Goal: Task Accomplishment & Management: Complete application form

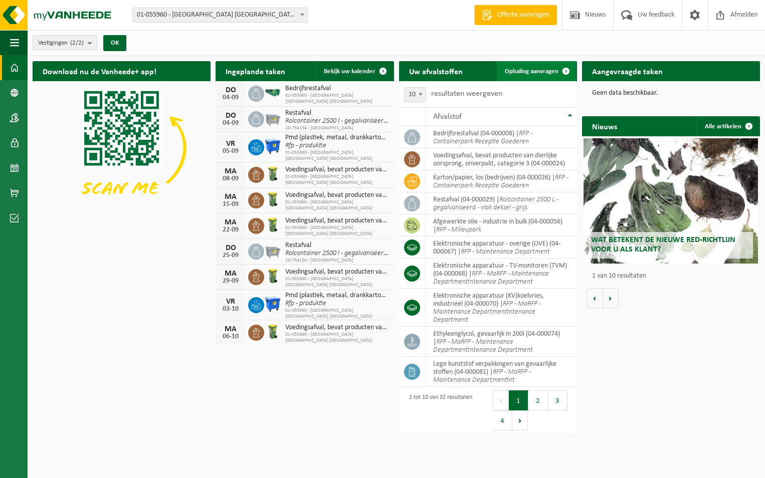
click at [534, 70] on span "Ophaling aanvragen" at bounding box center [532, 71] width 54 height 7
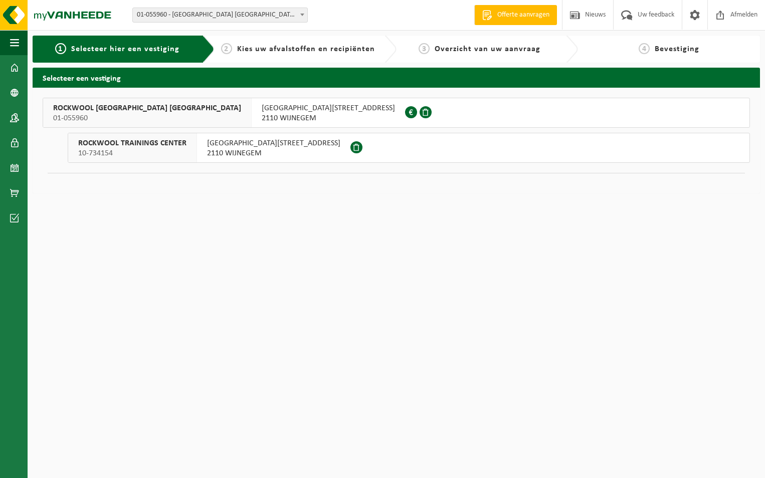
click at [85, 107] on span "ROCKWOOL BELGIUM NV" at bounding box center [147, 108] width 188 height 10
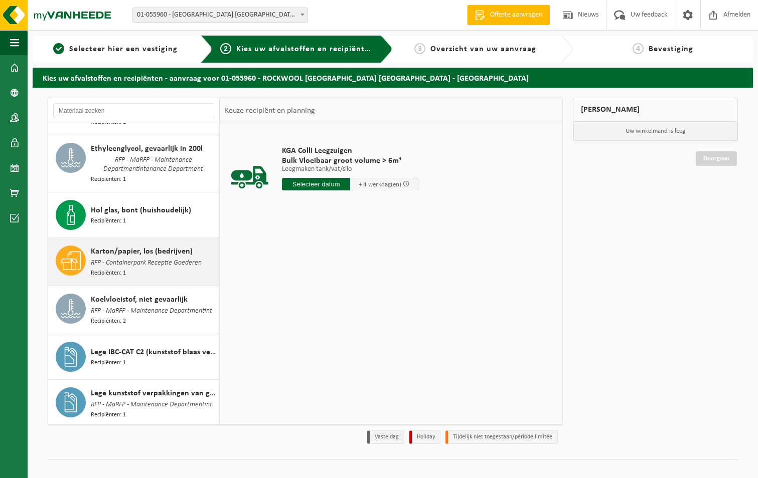
click at [153, 246] on span "Karton/papier, los (bedrijven)" at bounding box center [142, 252] width 102 height 12
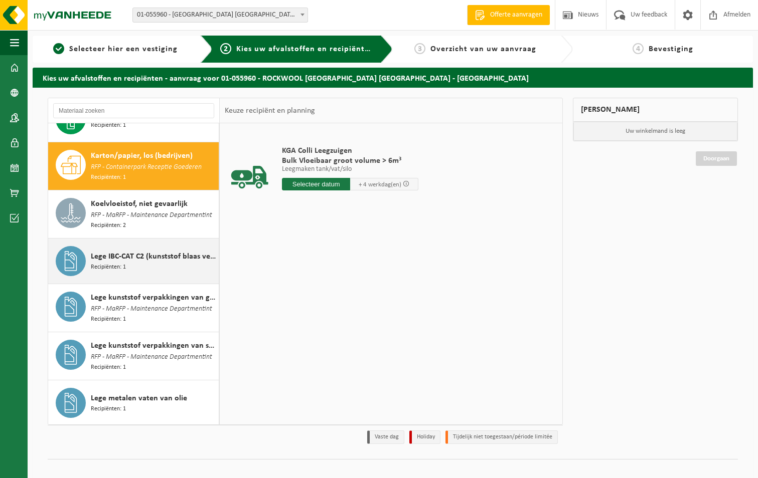
scroll to position [442, 0]
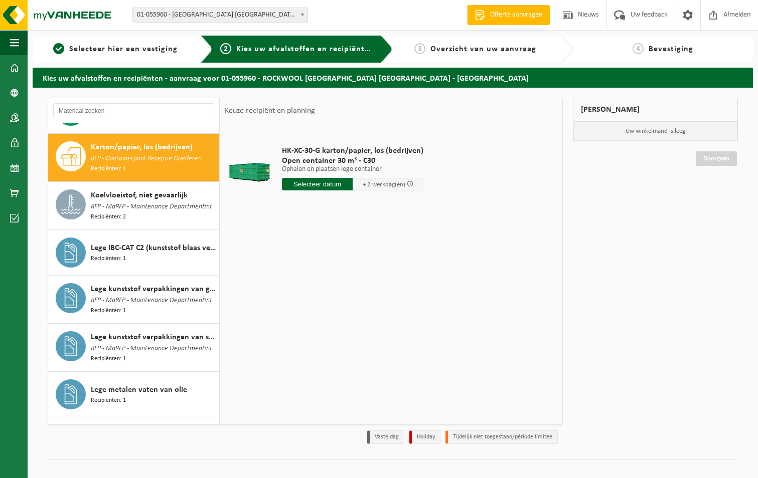
click at [306, 179] on input "text" at bounding box center [317, 184] width 71 height 13
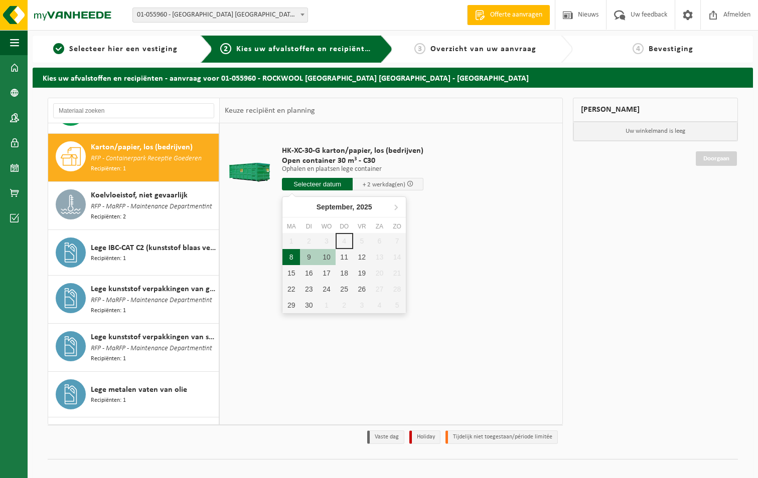
click at [287, 257] on div "8" at bounding box center [291, 257] width 18 height 16
type input "Van 2025-09-08"
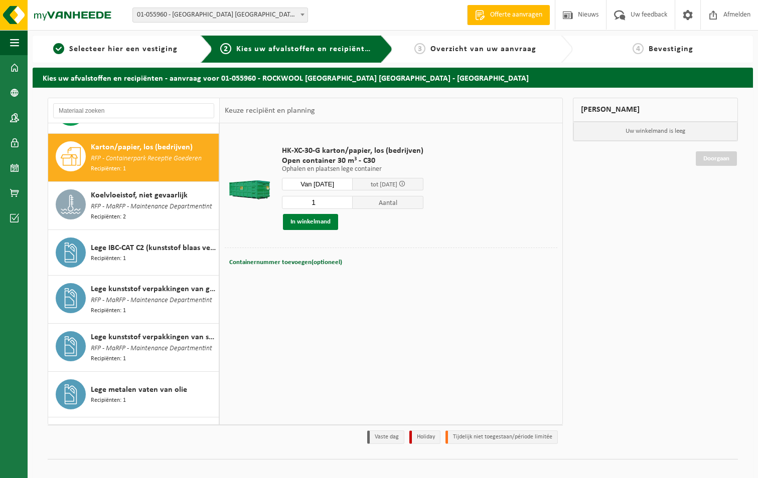
click at [303, 221] on button "In winkelmand" at bounding box center [310, 222] width 55 height 16
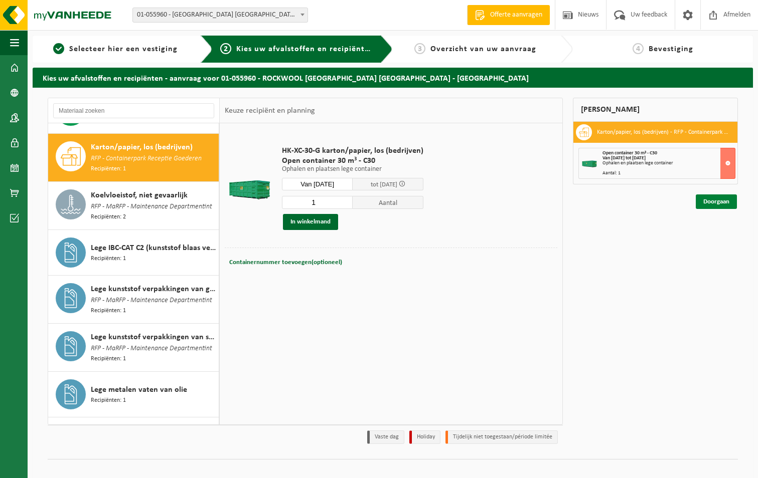
click at [713, 202] on link "Doorgaan" at bounding box center [716, 202] width 41 height 15
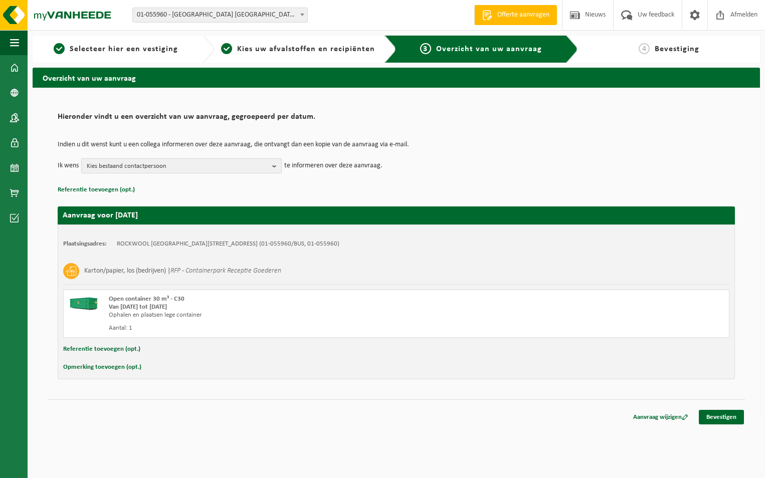
click at [276, 165] on b "button" at bounding box center [276, 166] width 9 height 14
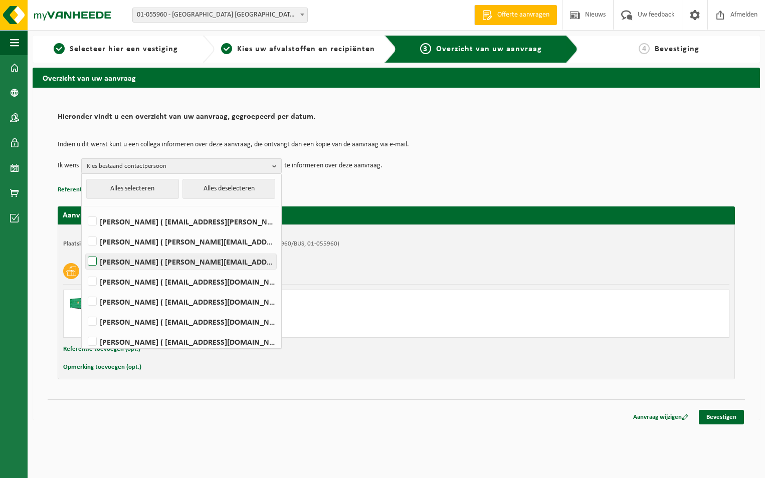
click at [94, 264] on label "Walter Daems ( walter.daems@rockfon.com )" at bounding box center [181, 261] width 191 height 15
click at [84, 249] on input "Walter Daems ( walter.daems@rockfon.com )" at bounding box center [84, 249] width 1 height 1
checkbox input "true"
click at [92, 277] on label "Bruno De Wael ( bruno.de.wael@rockfon.com )" at bounding box center [181, 281] width 191 height 15
click at [84, 269] on input "Bruno De Wael ( bruno.de.wael@rockfon.com )" at bounding box center [84, 269] width 1 height 1
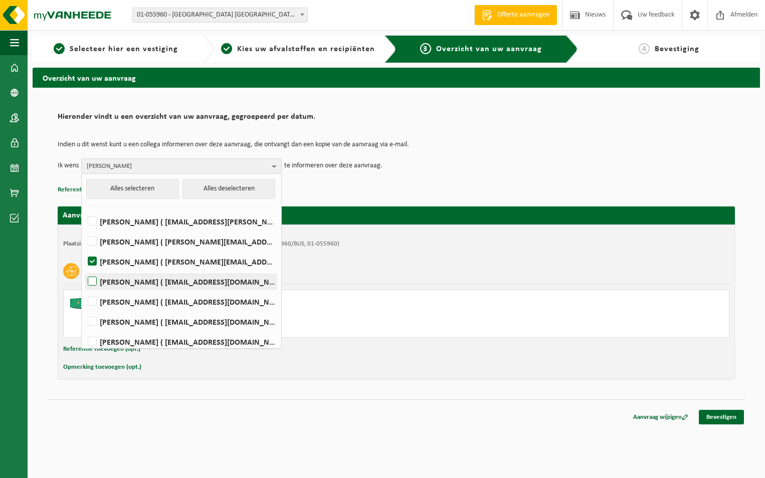
checkbox input "true"
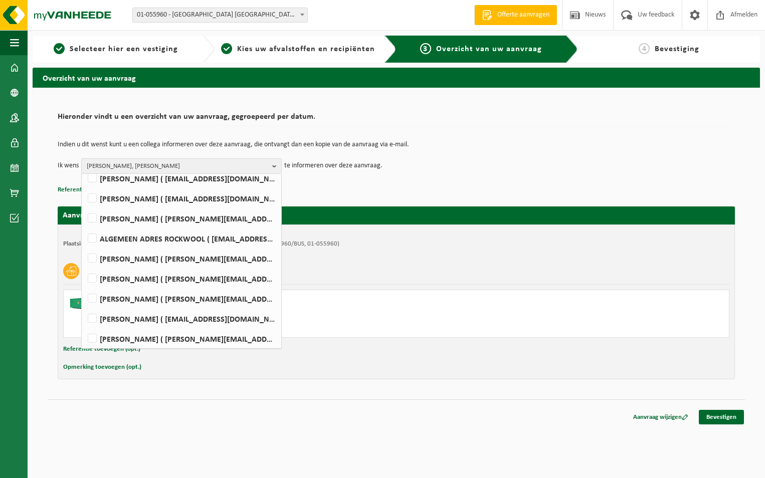
scroll to position [166, 0]
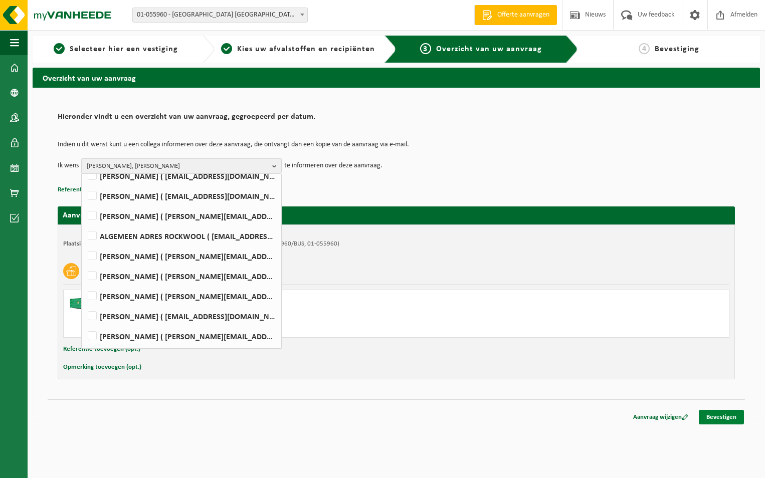
click at [724, 417] on link "Bevestigen" at bounding box center [721, 417] width 45 height 15
